Goal: Task Accomplishment & Management: Use online tool/utility

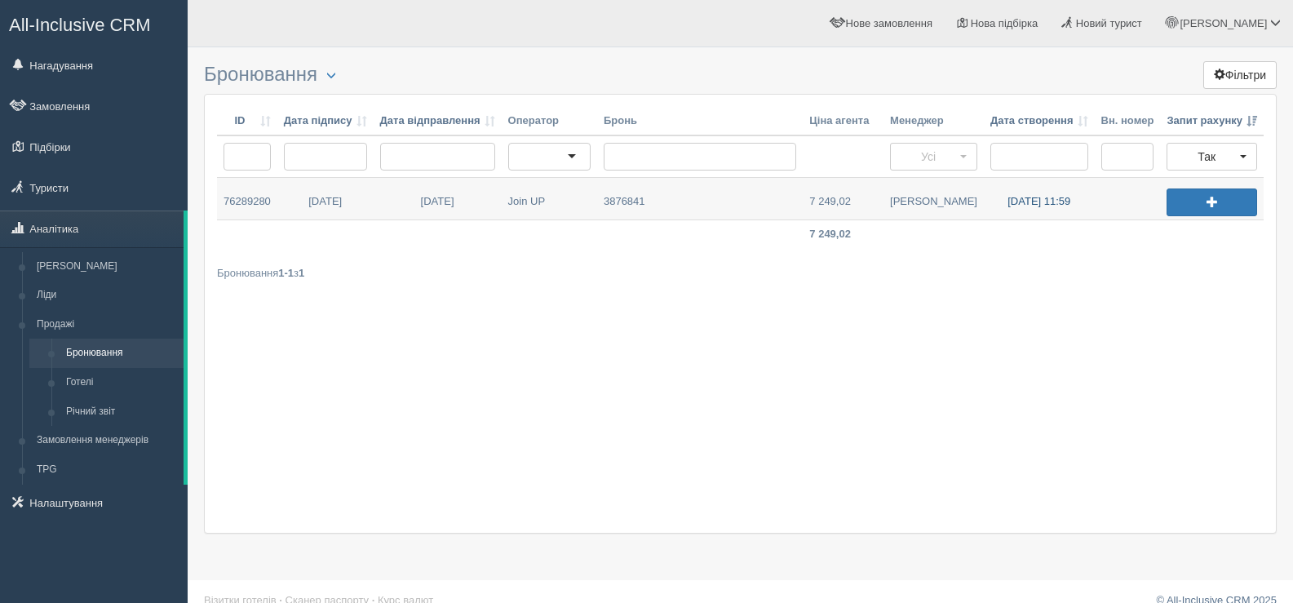
click at [1029, 200] on link "26.09.2025 11:59" at bounding box center [1039, 199] width 111 height 42
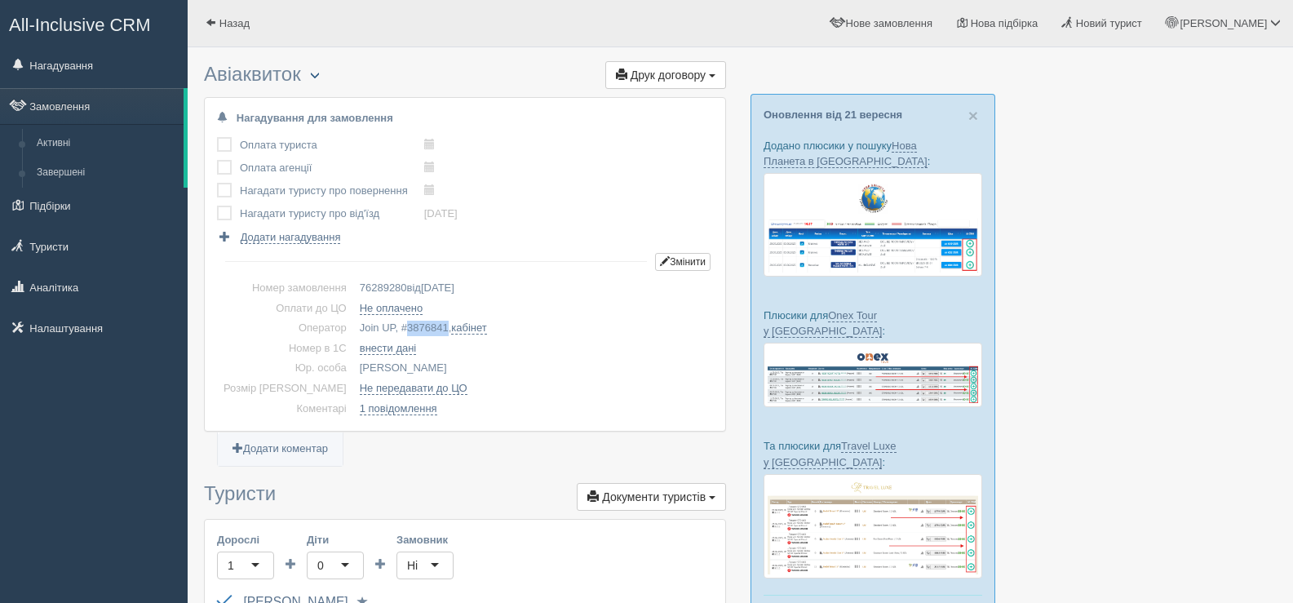
click at [316, 76] on span "button" at bounding box center [315, 75] width 10 height 10
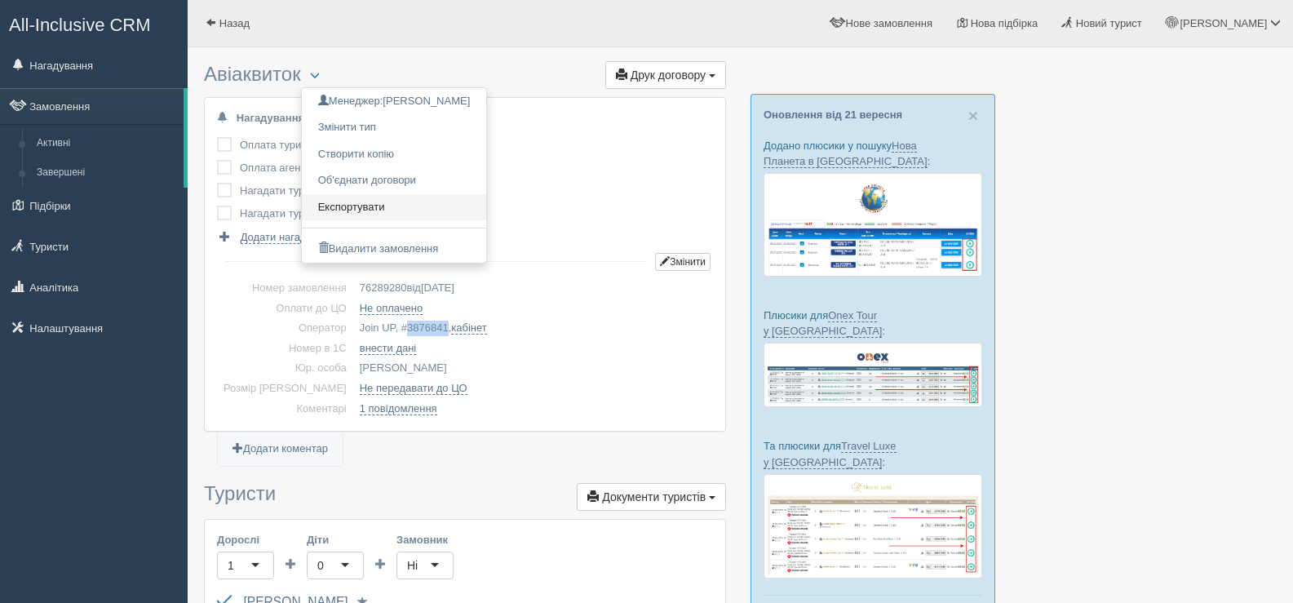
click at [373, 203] on link "Експортувати" at bounding box center [394, 207] width 185 height 27
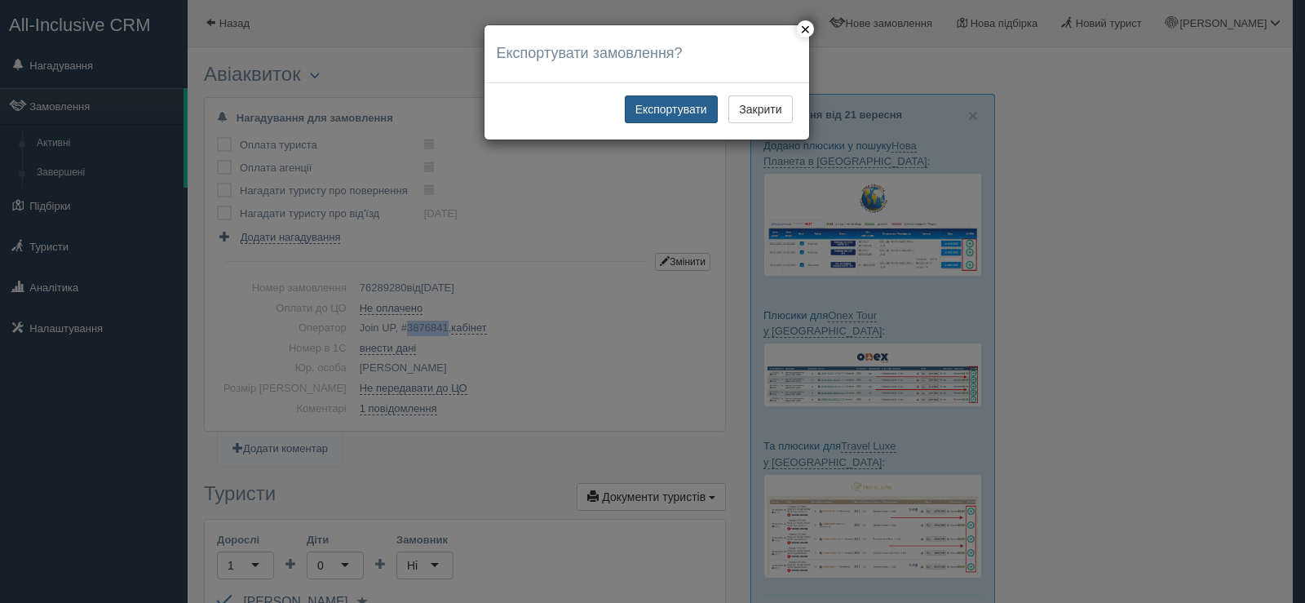
click at [665, 108] on button "Експортувати" at bounding box center [671, 109] width 93 height 28
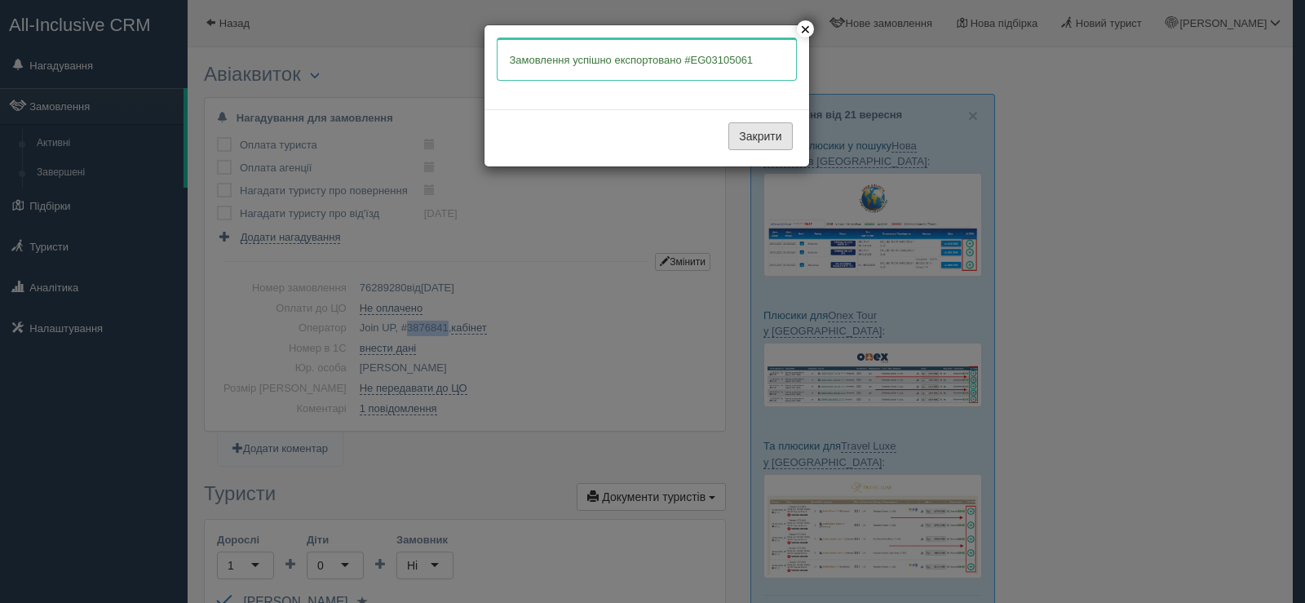
click at [750, 135] on button "Закрити" at bounding box center [760, 136] width 64 height 28
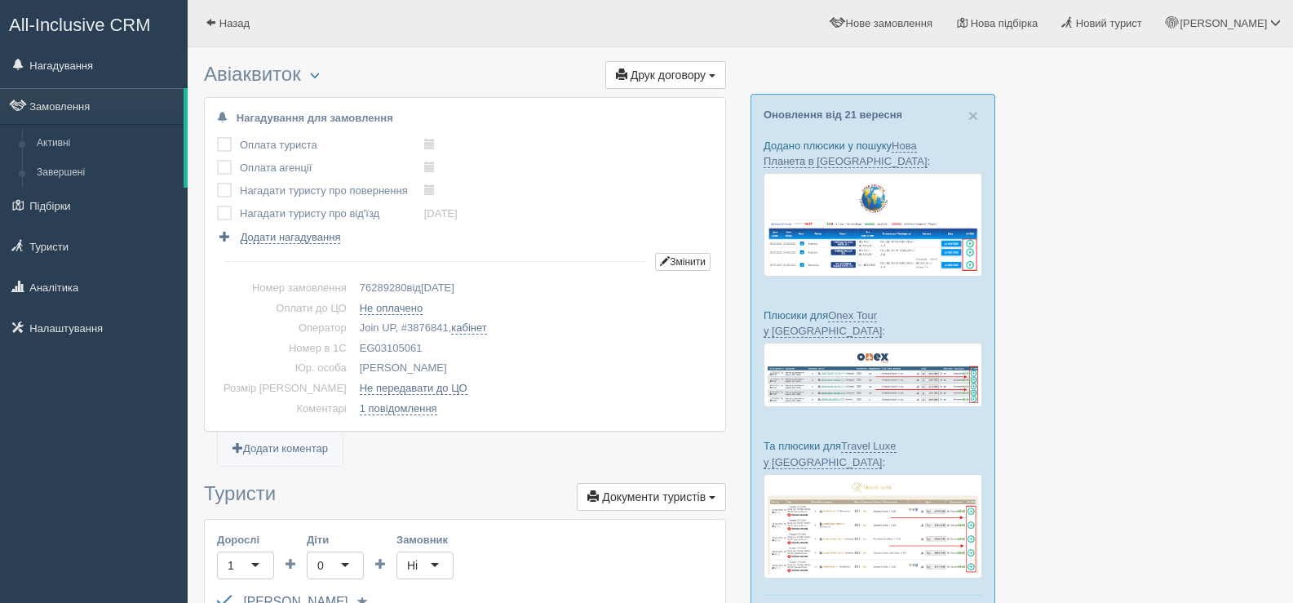
drag, startPoint x: 396, startPoint y: 343, endPoint x: 334, endPoint y: 348, distance: 61.4
click at [353, 348] on td "EG03105061" at bounding box center [533, 349] width 360 height 20
copy td "EG03105061"
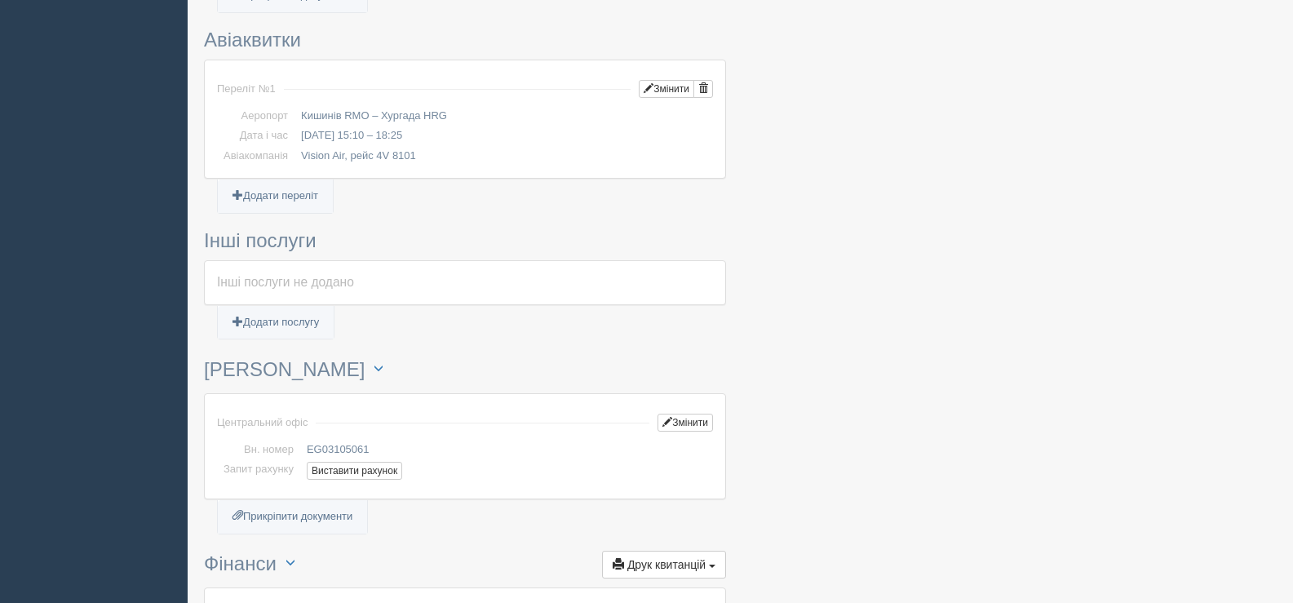
scroll to position [897, 0]
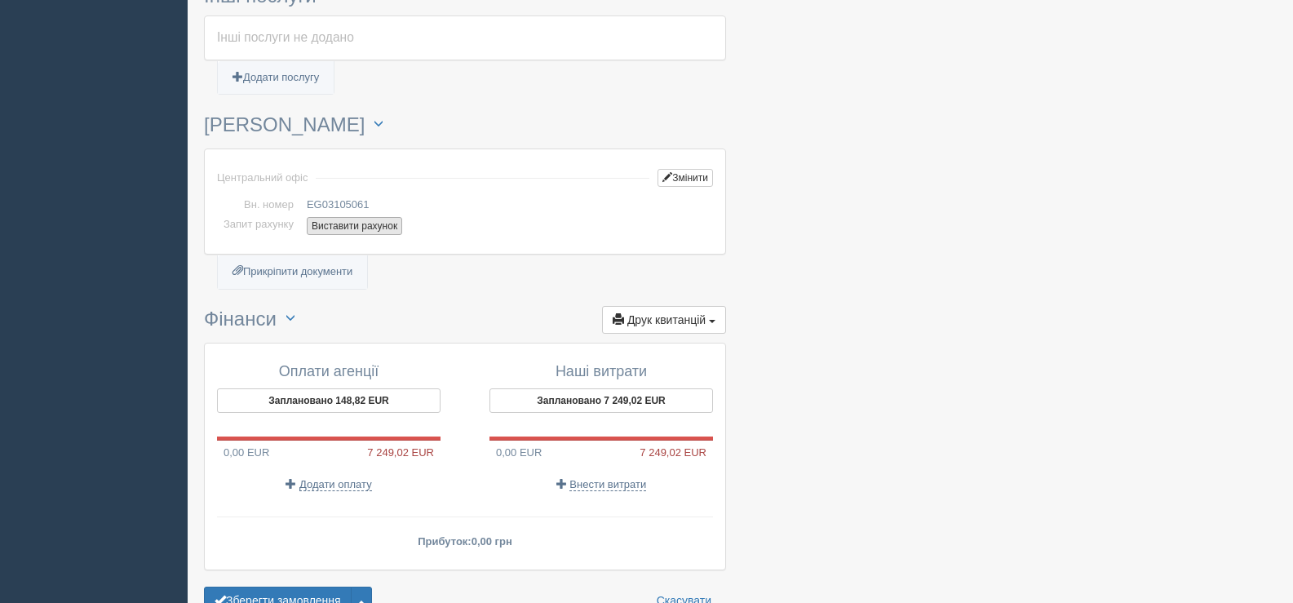
click at [355, 223] on button "Виставити рахунок" at bounding box center [354, 226] width 95 height 18
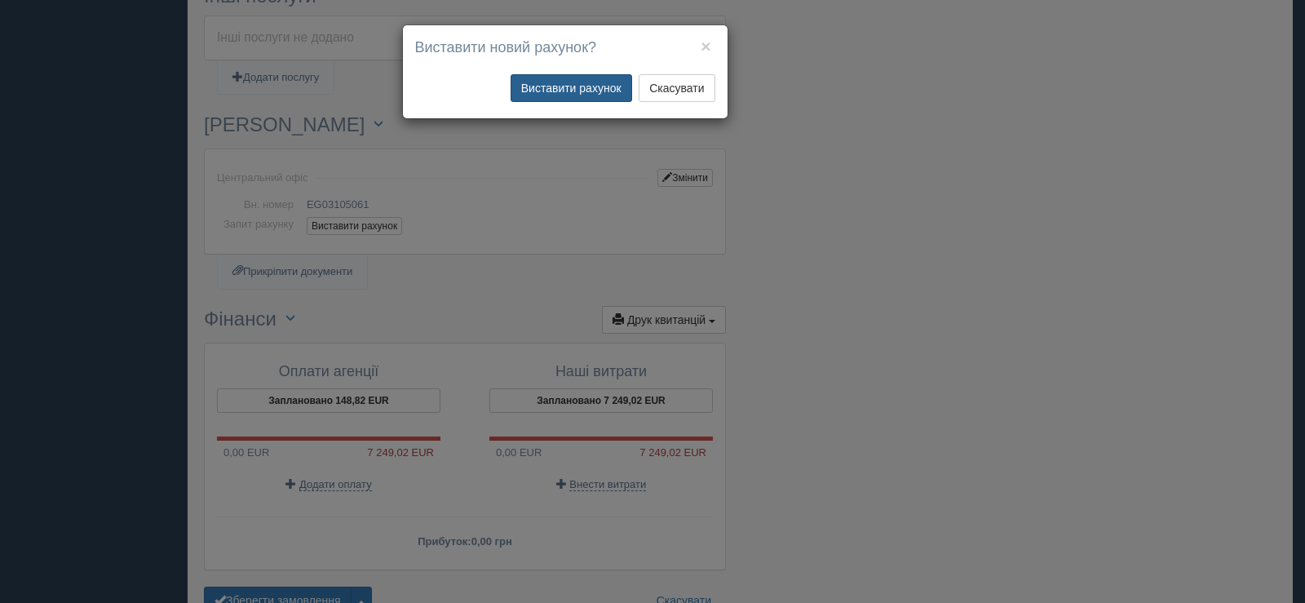
click at [543, 90] on button "Виставити рахунок" at bounding box center [572, 88] width 122 height 28
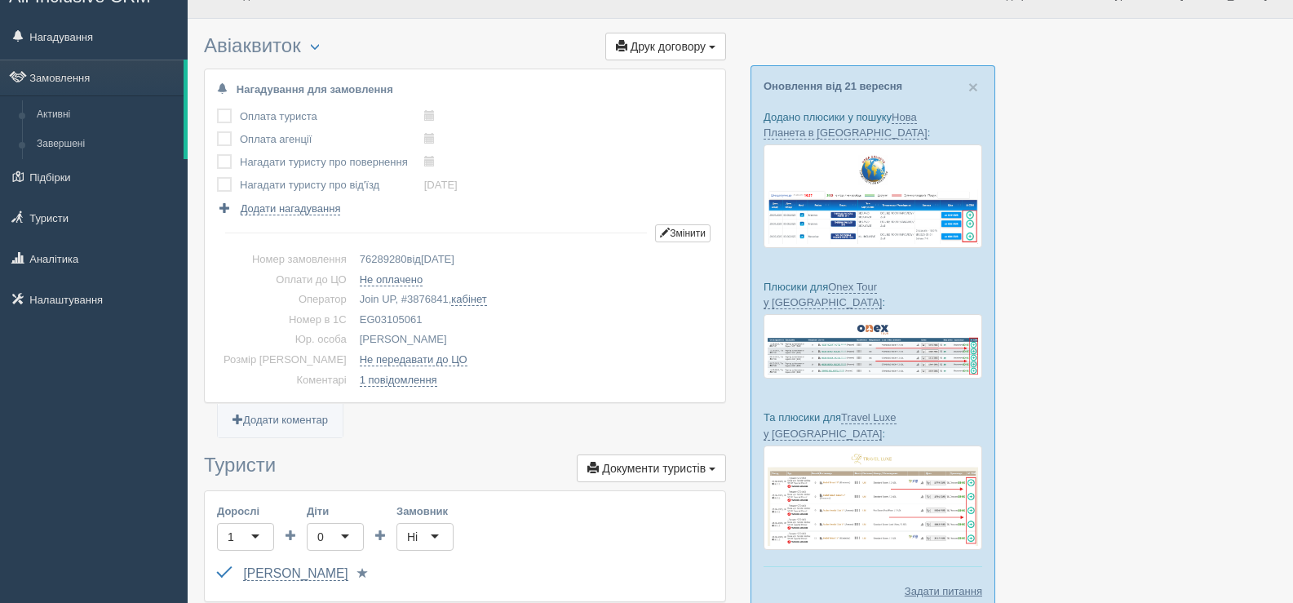
scroll to position [0, 0]
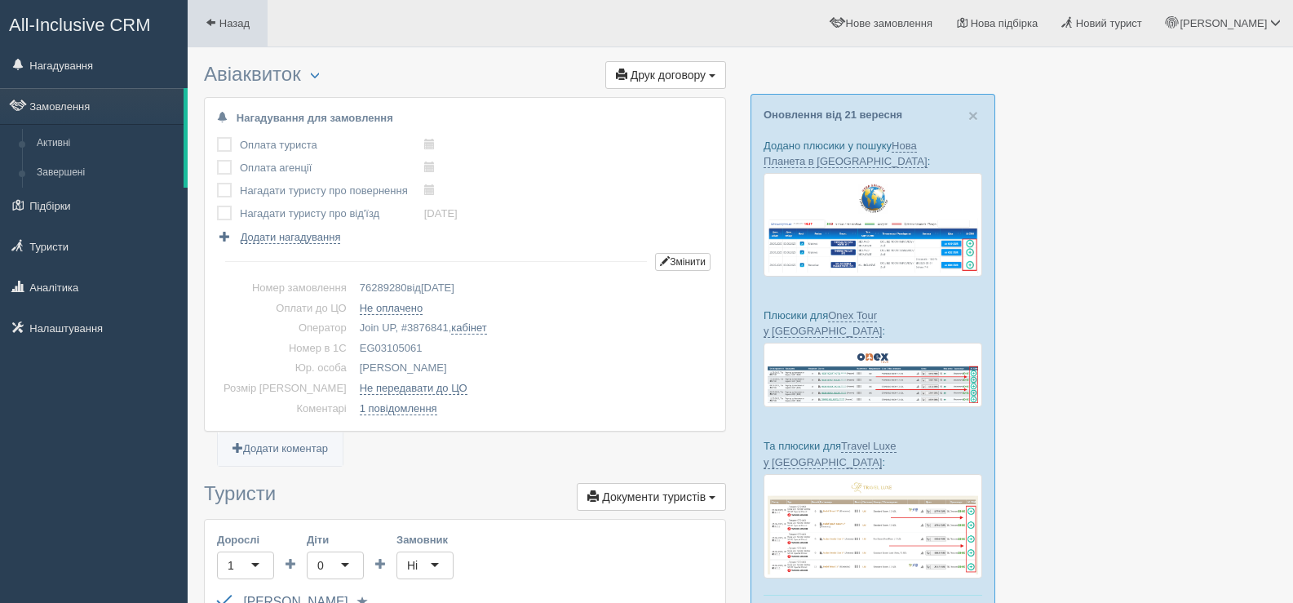
click at [213, 21] on span at bounding box center [211, 22] width 11 height 11
